Goal: Task Accomplishment & Management: Manage account settings

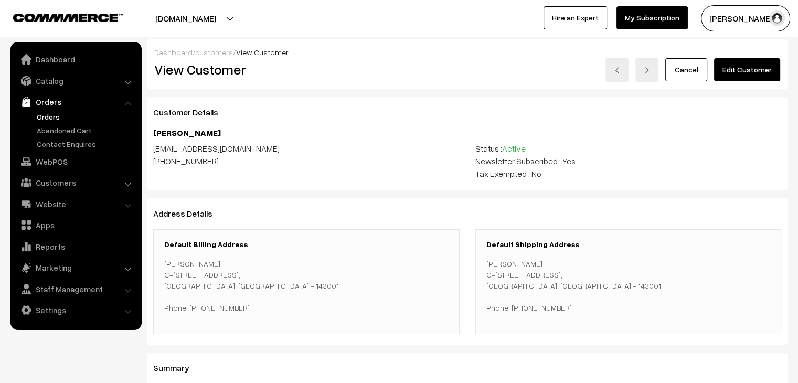
click at [52, 116] on link "Orders" at bounding box center [86, 116] width 104 height 11
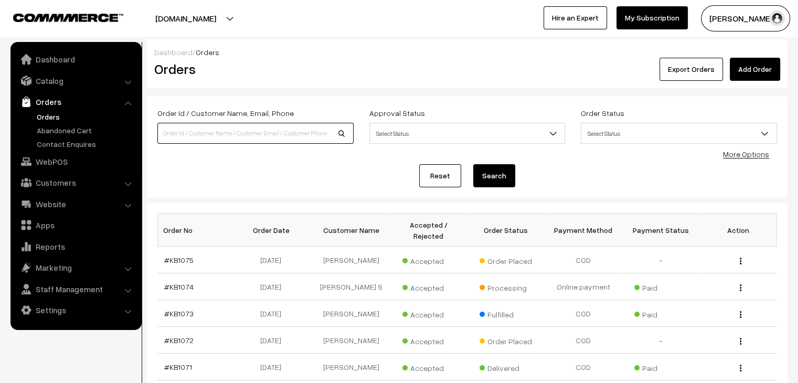
click at [191, 133] on input at bounding box center [255, 133] width 196 height 21
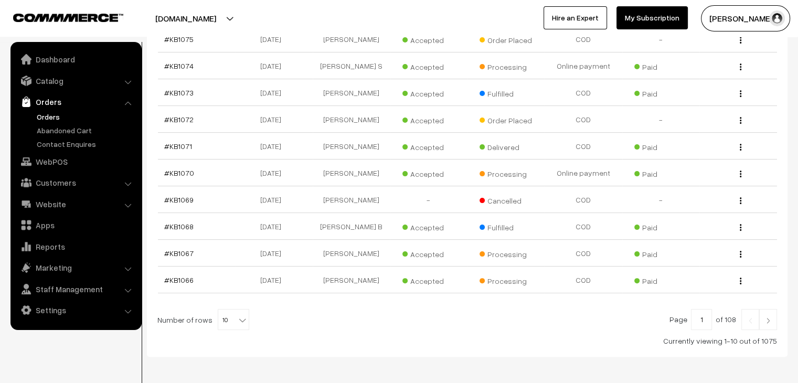
scroll to position [250, 0]
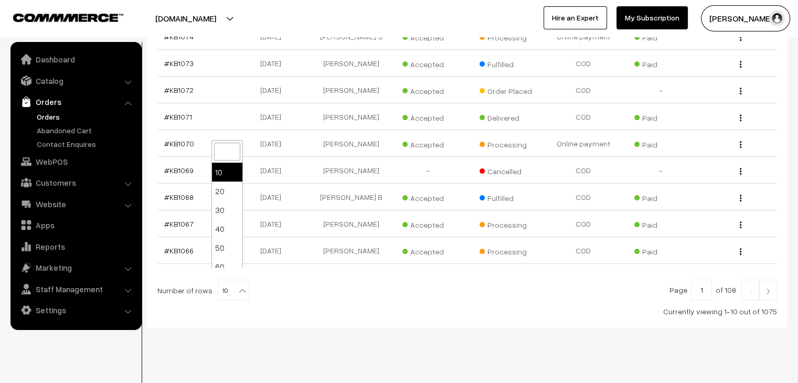
click at [237, 285] on b at bounding box center [242, 290] width 10 height 10
select select "60"
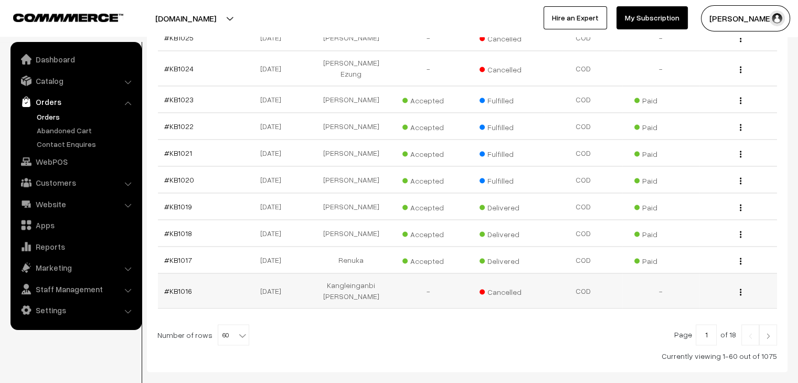
scroll to position [1592, 0]
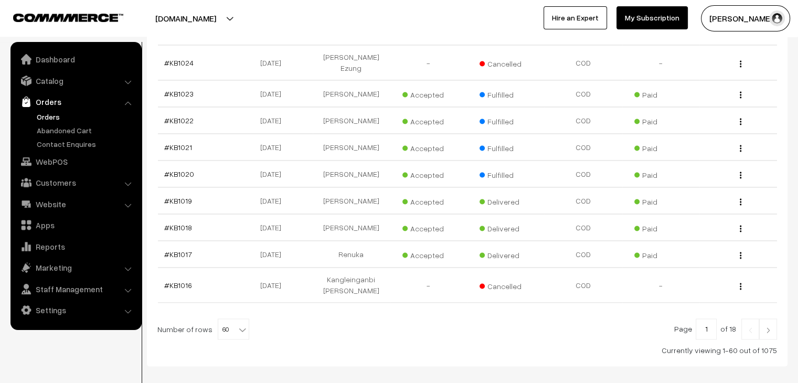
click at [237, 324] on b at bounding box center [242, 329] width 10 height 10
select select "100"
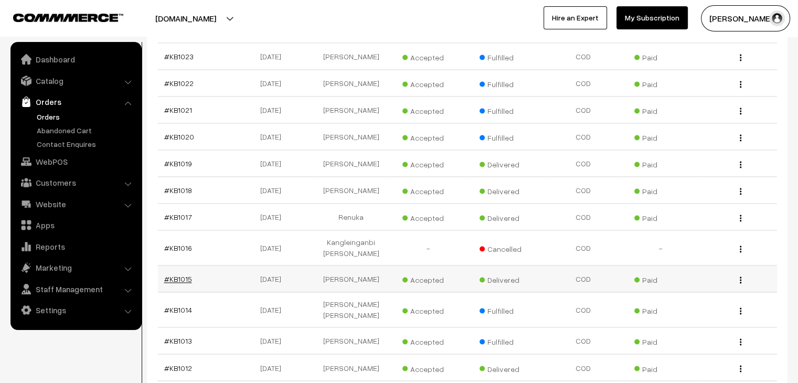
scroll to position [1627, 0]
click at [178, 277] on link "#KB1015" at bounding box center [178, 281] width 28 height 9
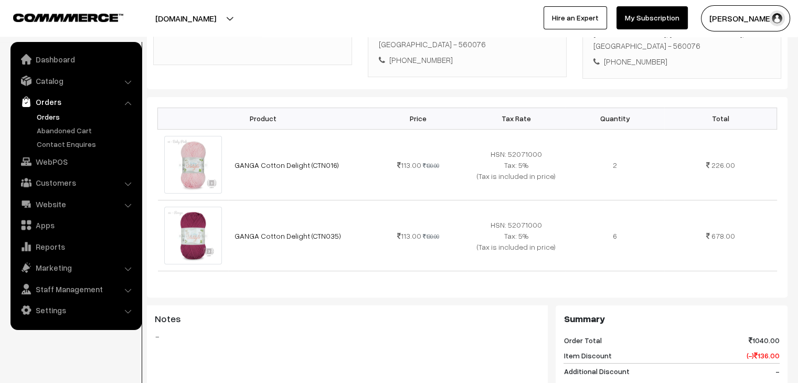
scroll to position [315, 0]
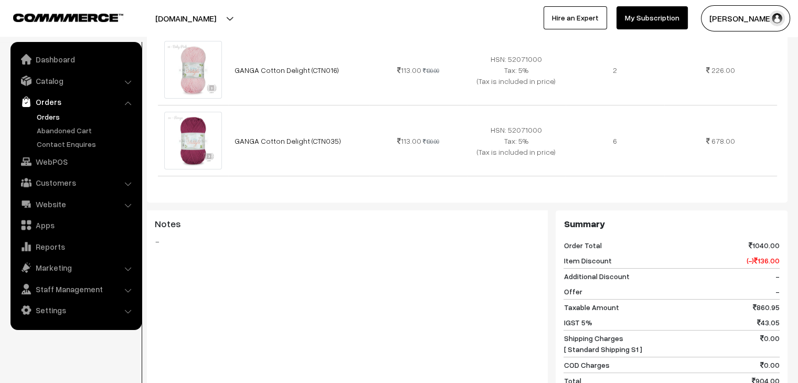
click at [54, 114] on link "Orders" at bounding box center [86, 116] width 104 height 11
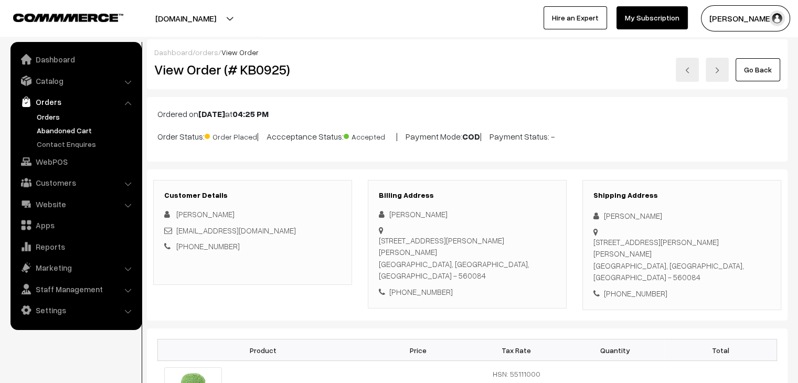
click at [72, 134] on link "Abandoned Cart" at bounding box center [86, 130] width 104 height 11
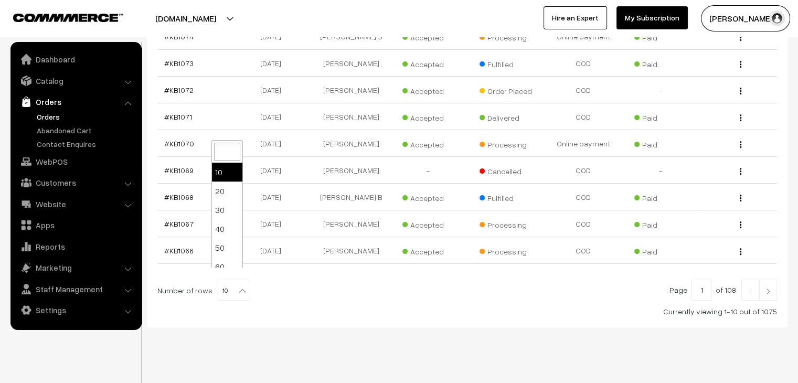
click at [238, 280] on span at bounding box center [243, 287] width 10 height 14
select select "100"
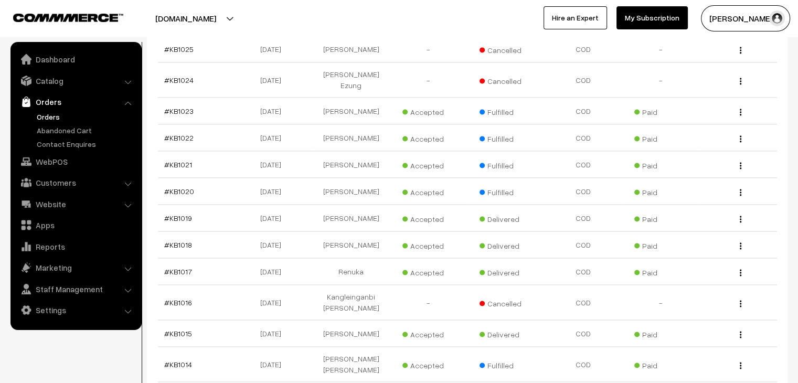
scroll to position [1574, 0]
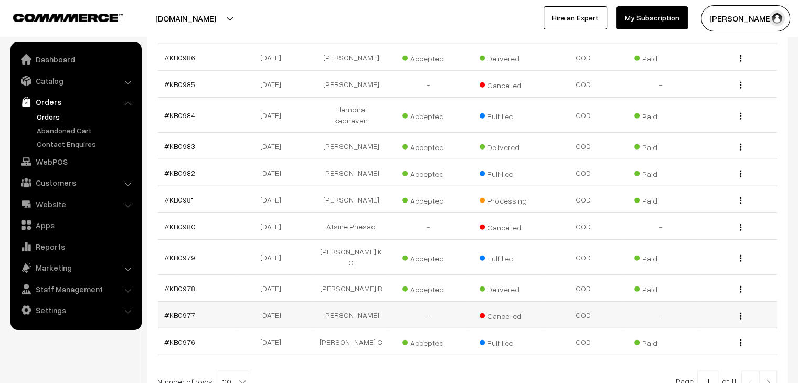
scroll to position [2658, 0]
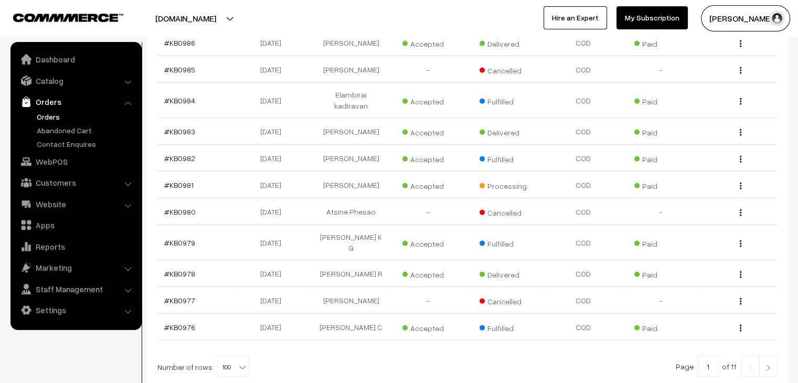
click at [771, 365] on img at bounding box center [768, 368] width 9 height 6
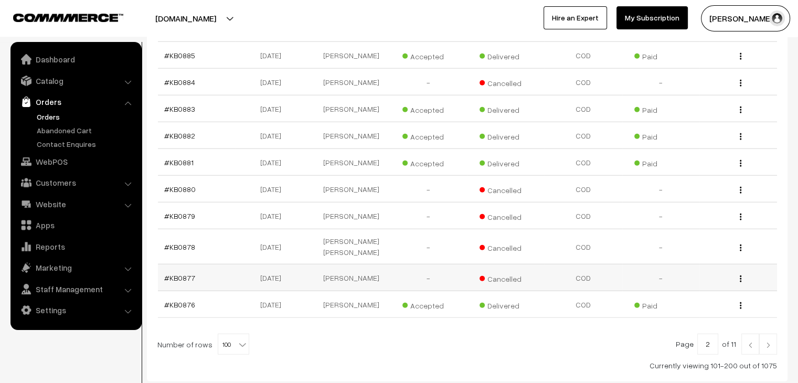
scroll to position [2717, 0]
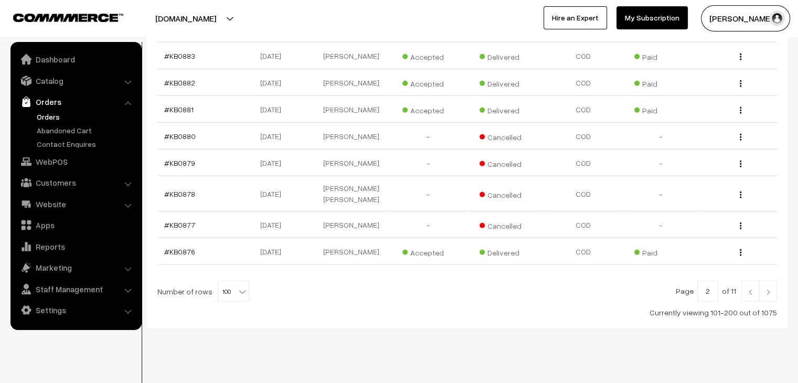
click at [748, 289] on img at bounding box center [750, 292] width 9 height 6
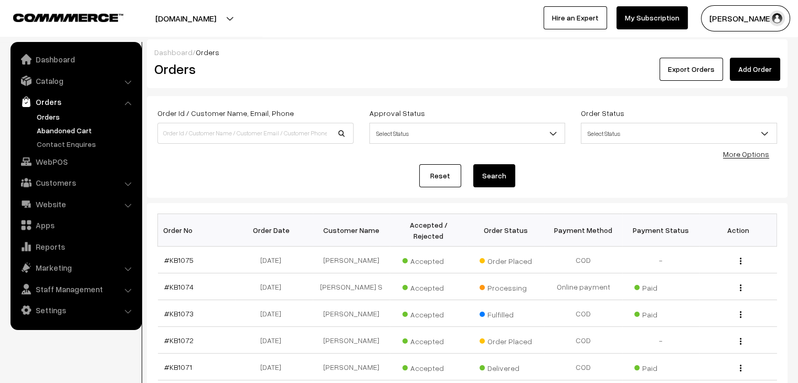
click at [73, 131] on link "Abandoned Cart" at bounding box center [86, 130] width 104 height 11
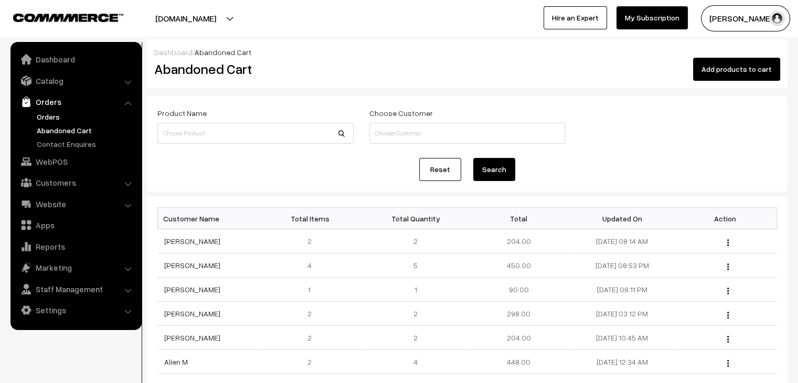
click at [50, 117] on link "Orders" at bounding box center [86, 116] width 104 height 11
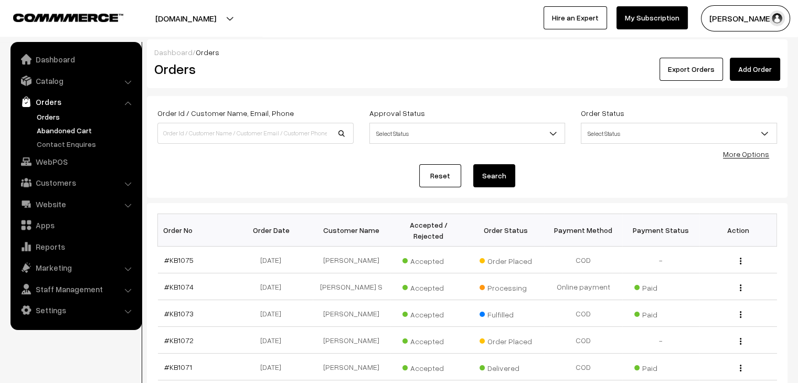
click at [48, 131] on link "Abandoned Cart" at bounding box center [86, 130] width 104 height 11
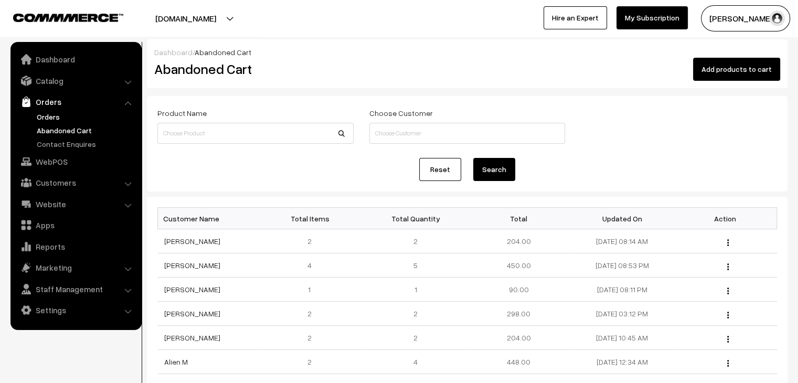
click at [41, 117] on link "Orders" at bounding box center [86, 116] width 104 height 11
click at [52, 119] on link "Orders" at bounding box center [86, 116] width 104 height 11
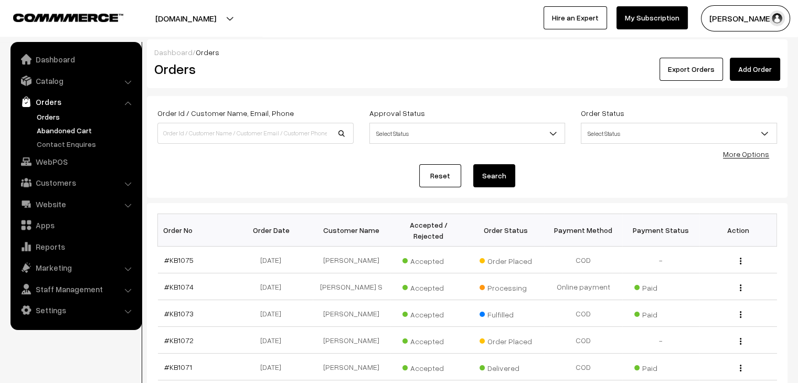
click at [73, 130] on link "Abandoned Cart" at bounding box center [86, 130] width 104 height 11
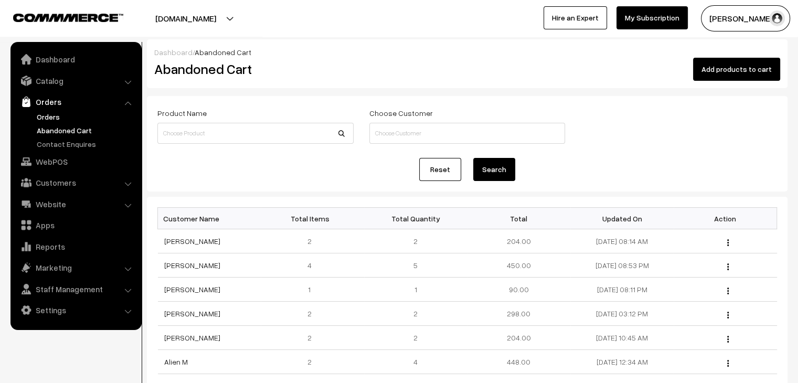
click at [60, 118] on link "Orders" at bounding box center [86, 116] width 104 height 11
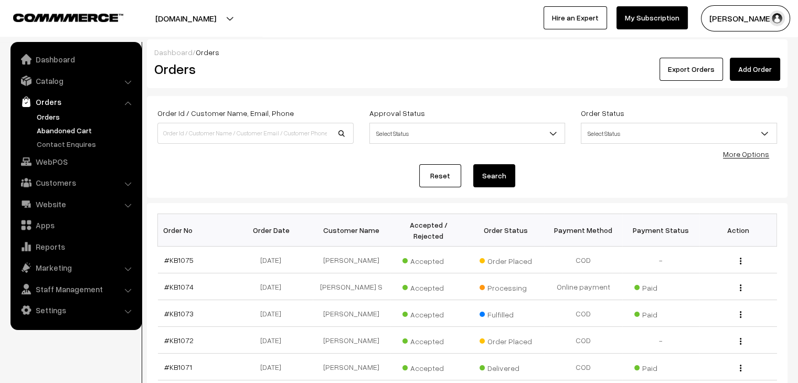
click at [85, 131] on link "Abandoned Cart" at bounding box center [86, 130] width 104 height 11
